Goal: Task Accomplishment & Management: Use online tool/utility

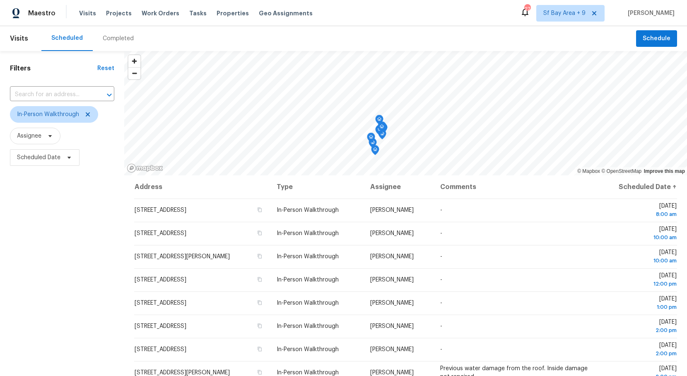
scroll to position [209, 0]
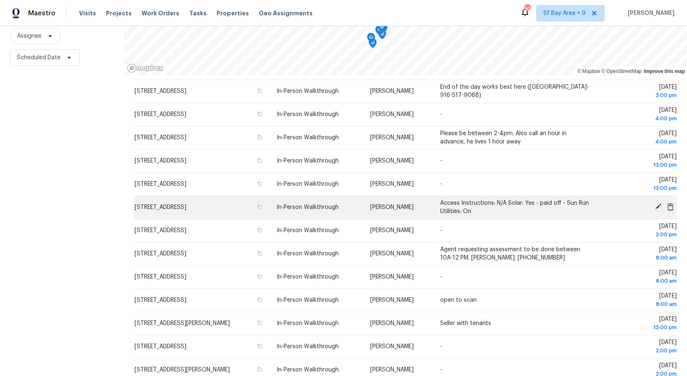
scroll to position [209, 0]
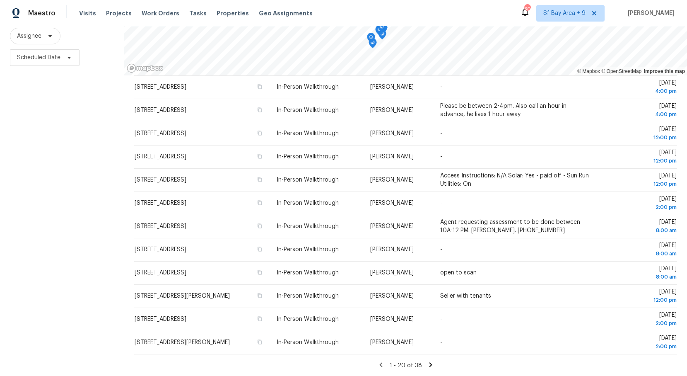
click at [430, 366] on icon at bounding box center [430, 364] width 7 height 7
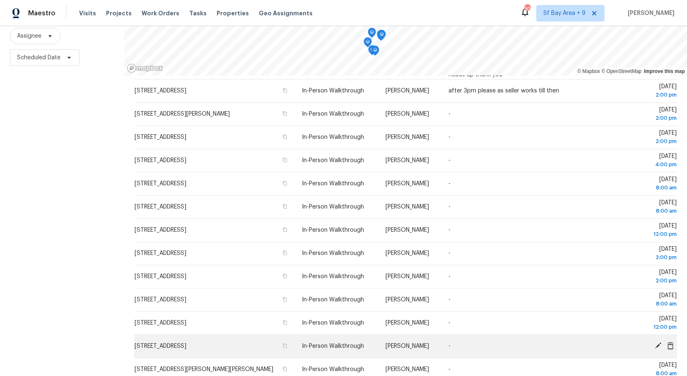
scroll to position [165, 0]
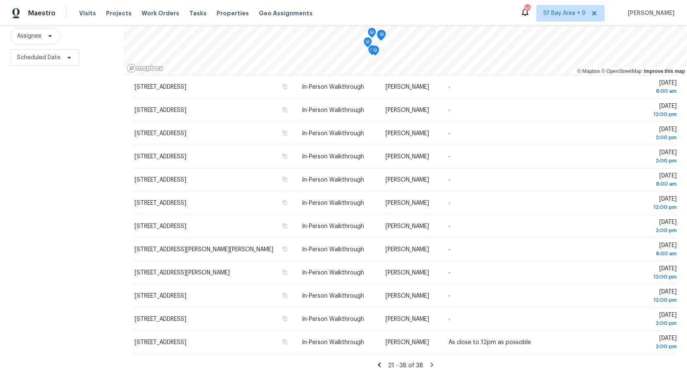
click at [381, 363] on icon at bounding box center [379, 364] width 3 height 5
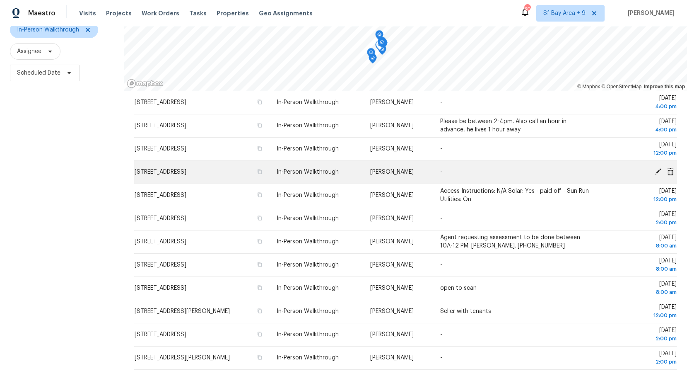
scroll to position [100, 0]
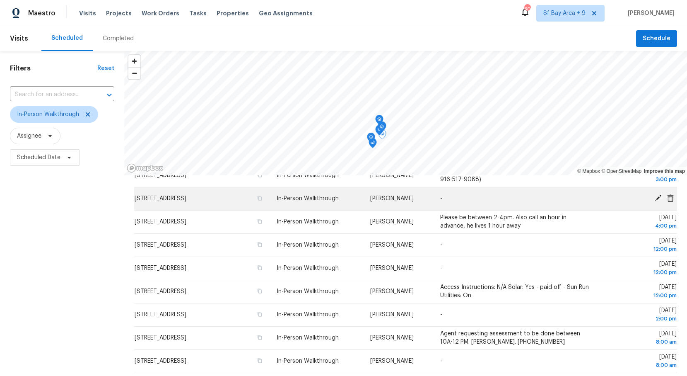
scroll to position [212, 0]
